Goal: Use online tool/utility: Utilize a website feature to perform a specific function

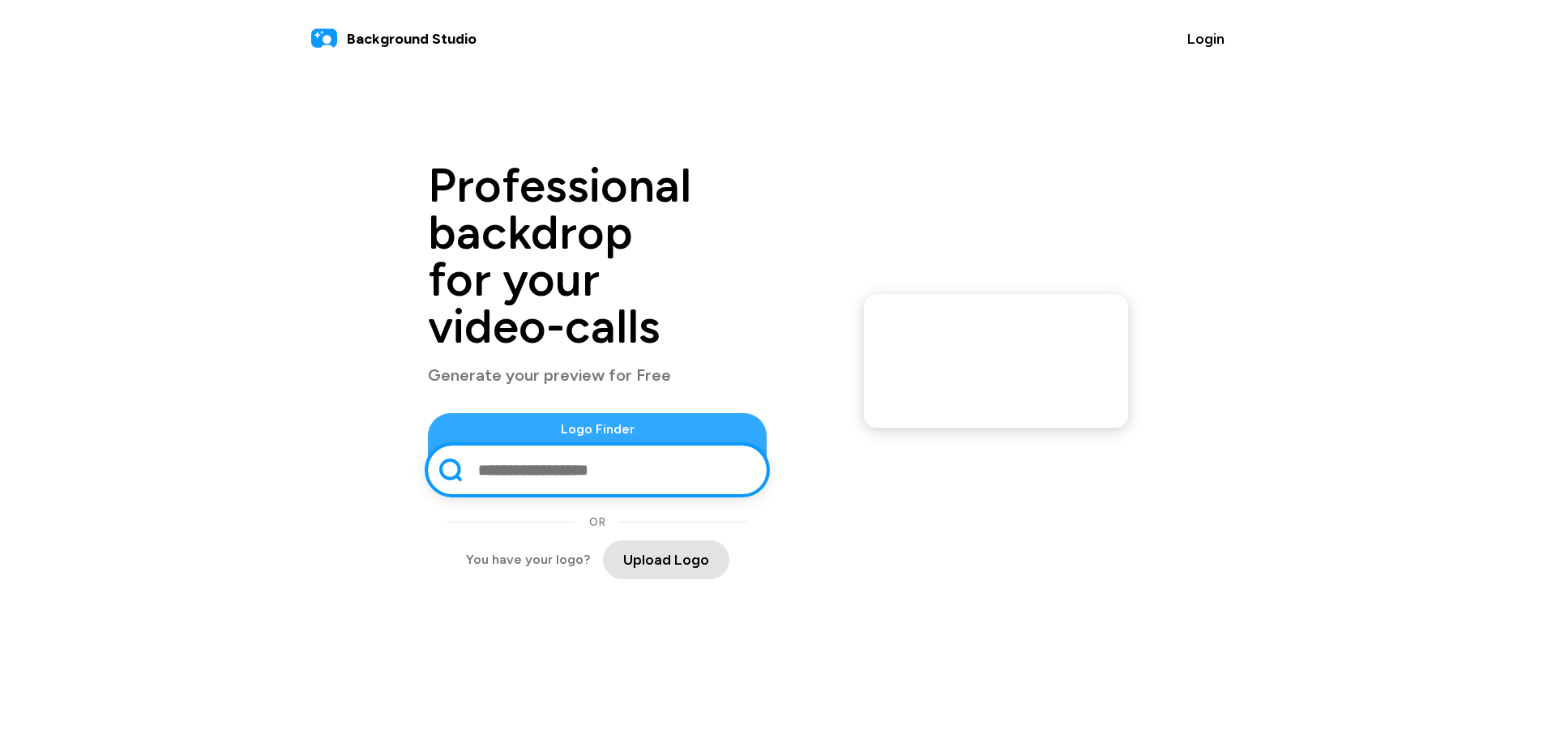
click at [631, 549] on span "Upload Logo" at bounding box center [666, 560] width 86 height 22
click at [639, 549] on span "Upload Logo" at bounding box center [666, 560] width 86 height 22
click at [631, 549] on span "Upload Logo" at bounding box center [666, 560] width 86 height 22
click at [513, 449] on input "text" at bounding box center [614, 470] width 274 height 42
click at [631, 549] on span "Upload Logo" at bounding box center [666, 560] width 86 height 22
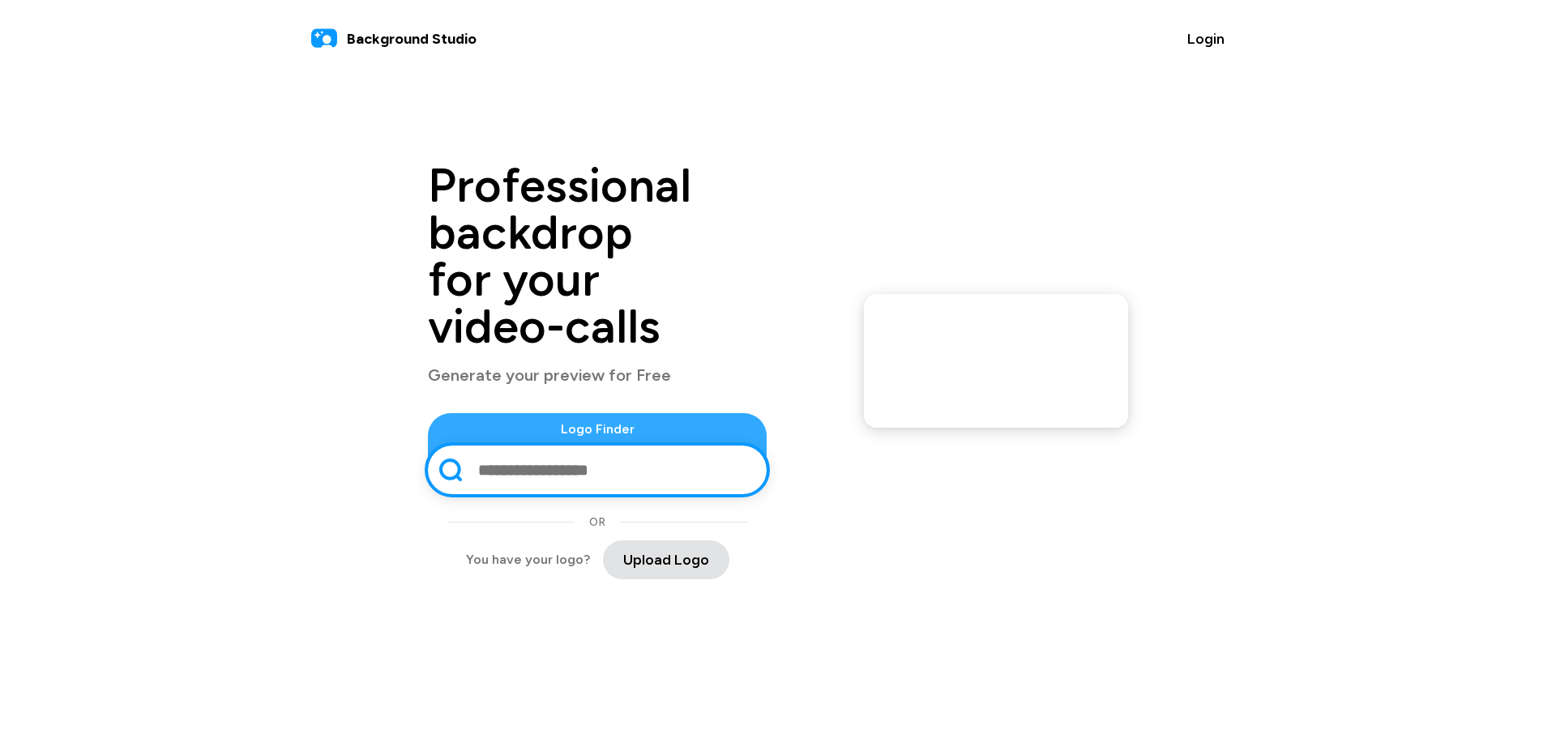
click at [635, 549] on span "Upload Logo" at bounding box center [666, 560] width 86 height 22
click at [623, 549] on span "Upload Logo" at bounding box center [666, 560] width 86 height 22
